Goal: Task Accomplishment & Management: Manage account settings

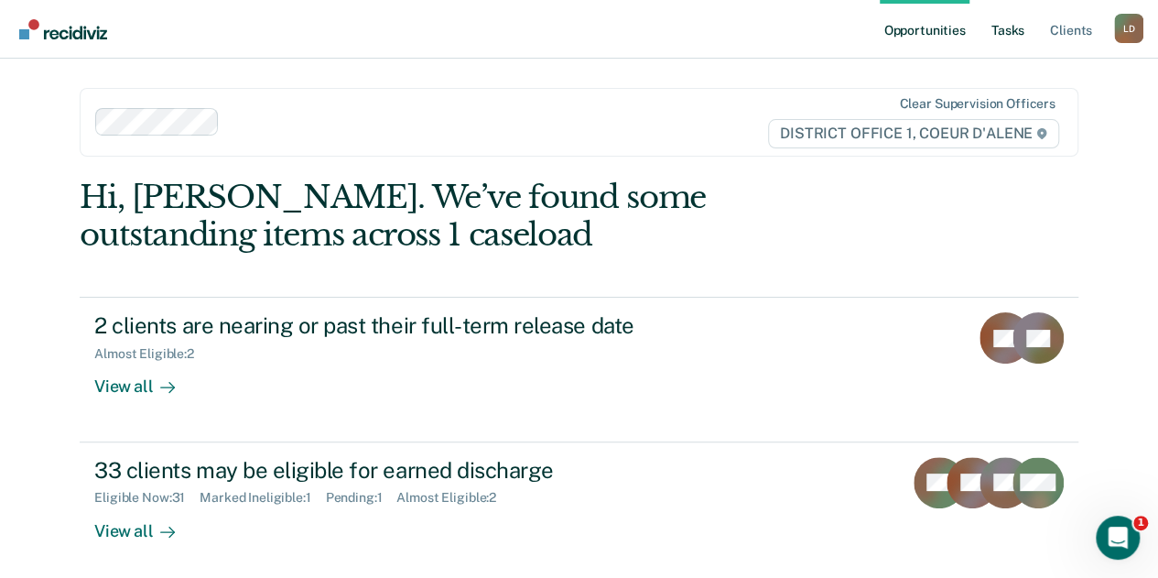
click at [1014, 30] on link "Tasks" at bounding box center [1008, 29] width 40 height 59
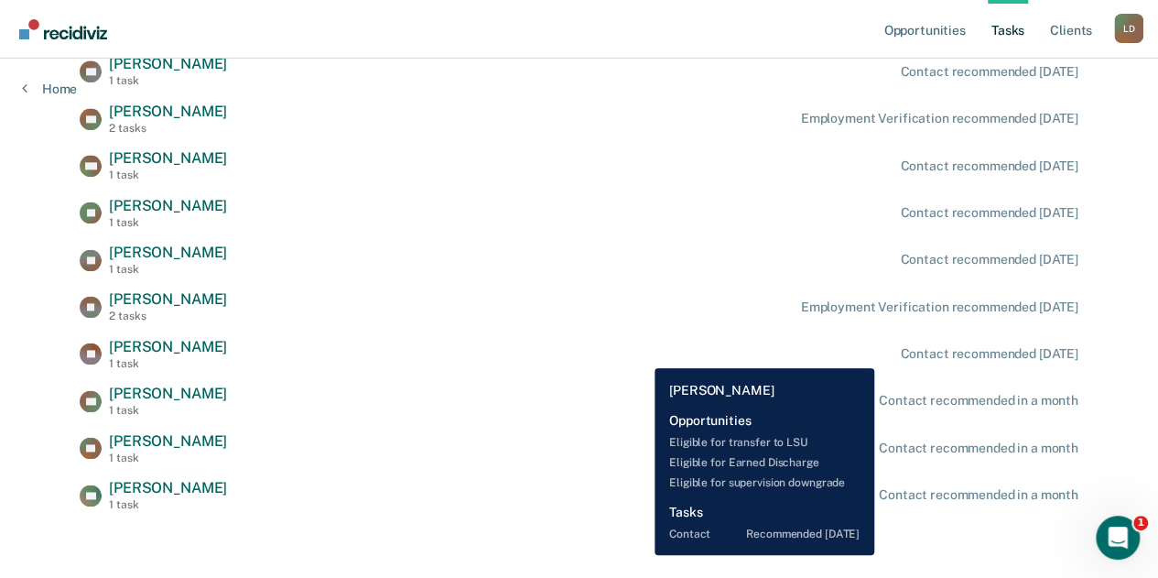
scroll to position [1149, 0]
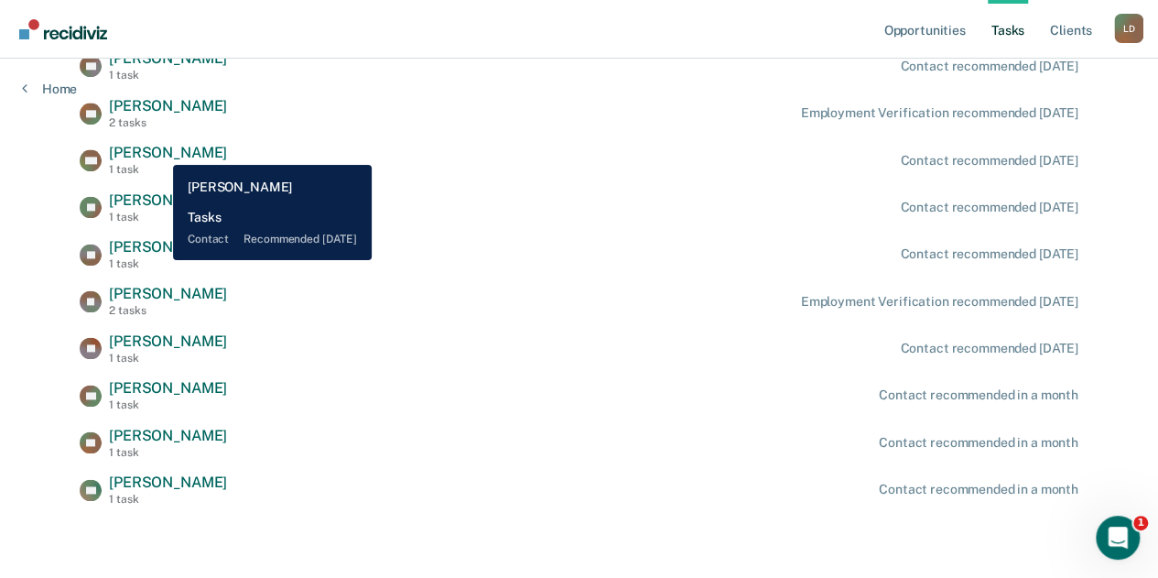
click at [159, 152] on span "[PERSON_NAME]" at bounding box center [168, 152] width 118 height 17
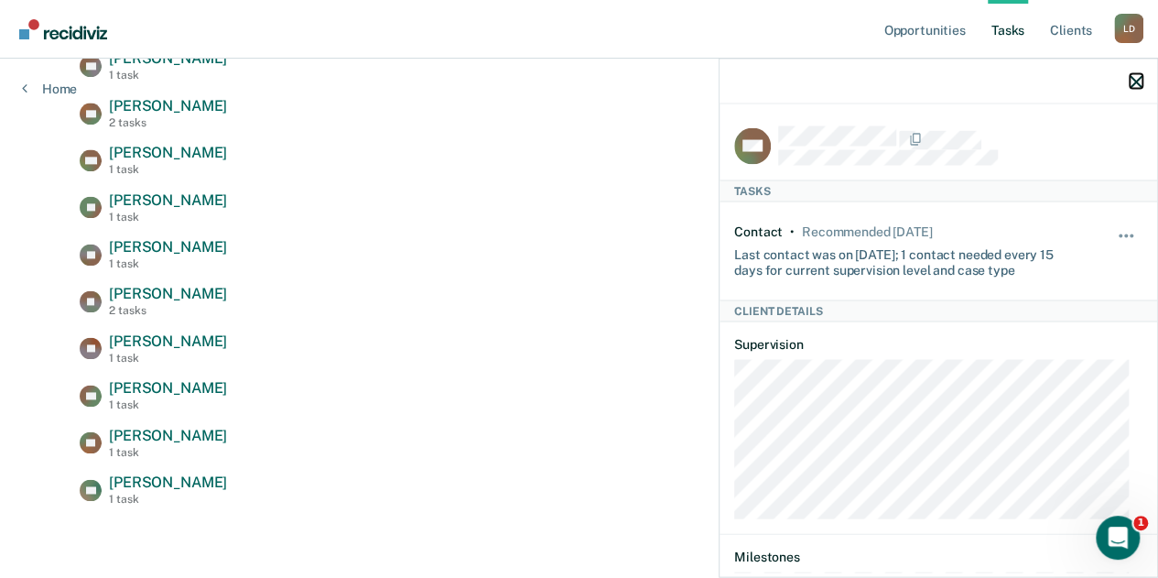
click at [1135, 81] on icon "button" at bounding box center [1135, 81] width 13 height 13
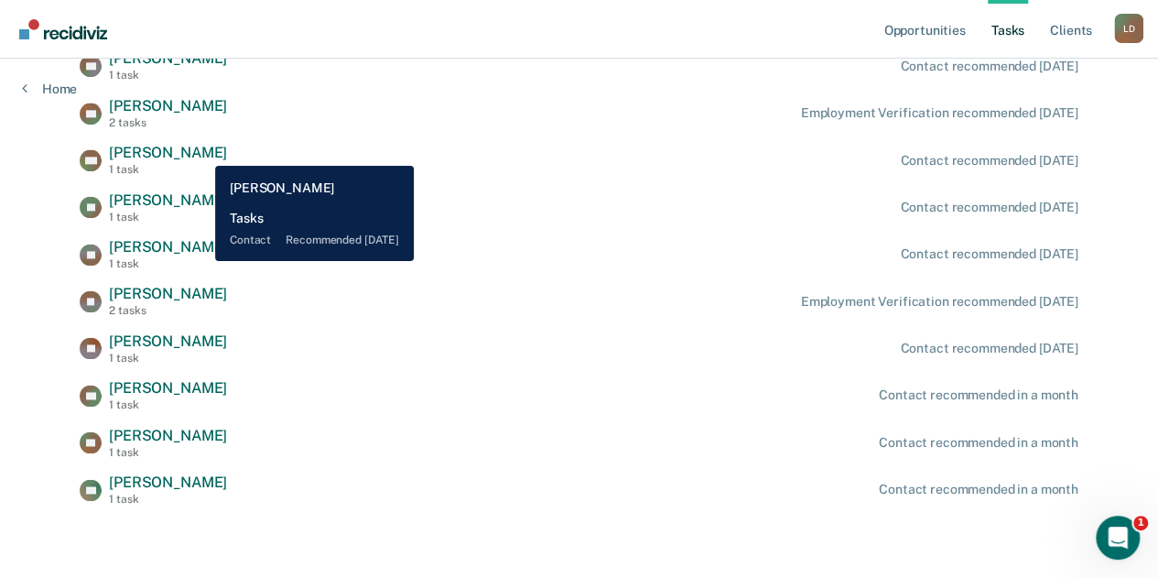
click at [201, 152] on span "[PERSON_NAME]" at bounding box center [168, 152] width 118 height 17
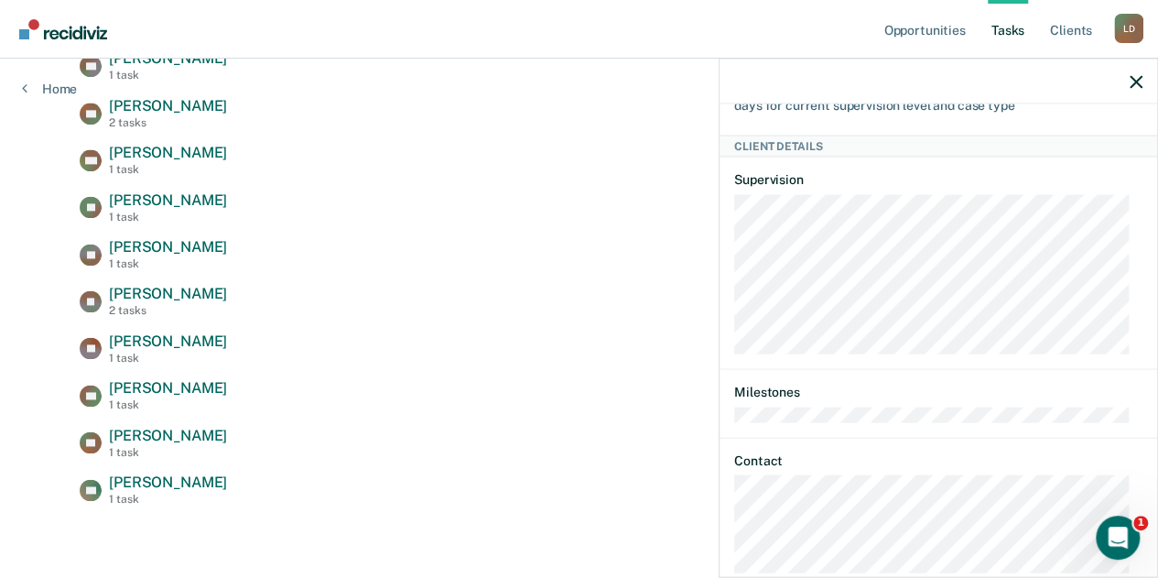
scroll to position [0, 0]
